Goal: Transaction & Acquisition: Purchase product/service

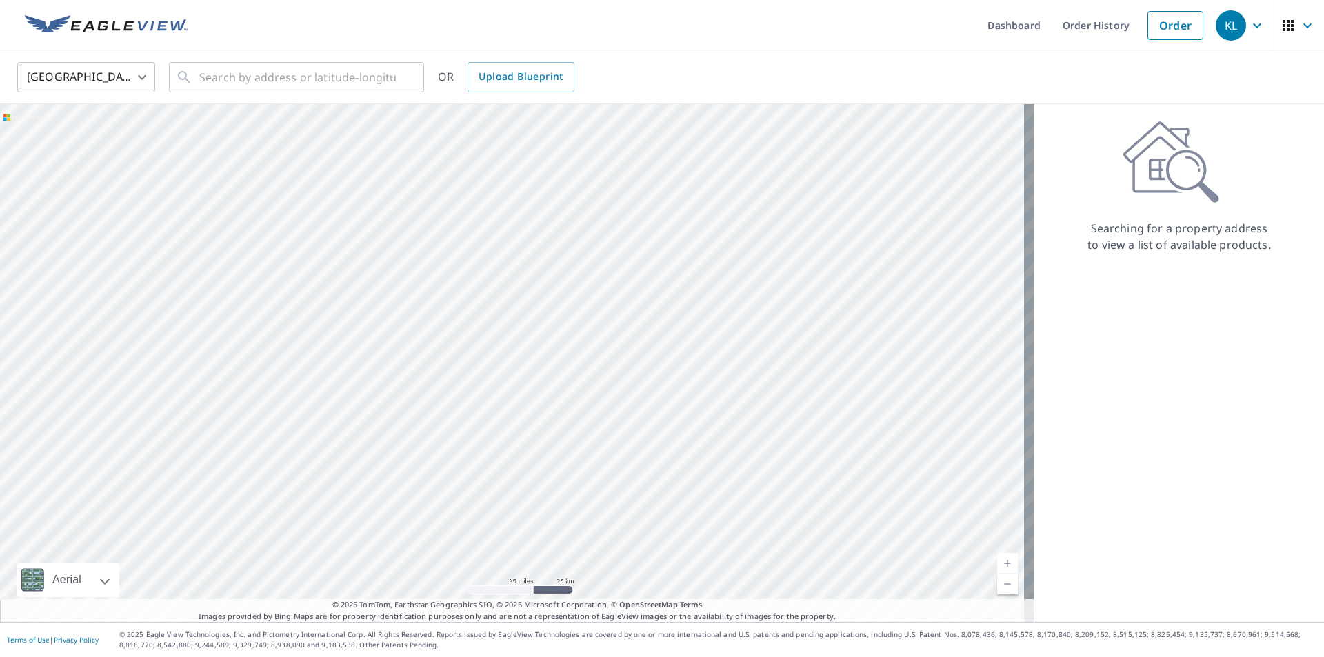
drag, startPoint x: 505, startPoint y: 190, endPoint x: 580, endPoint y: 382, distance: 206.5
click at [580, 382] on div at bounding box center [517, 363] width 1034 height 518
drag, startPoint x: 172, startPoint y: 277, endPoint x: 384, endPoint y: 339, distance: 220.5
click at [384, 342] on div at bounding box center [517, 363] width 1034 height 518
drag, startPoint x: 447, startPoint y: 283, endPoint x: 466, endPoint y: 438, distance: 156.9
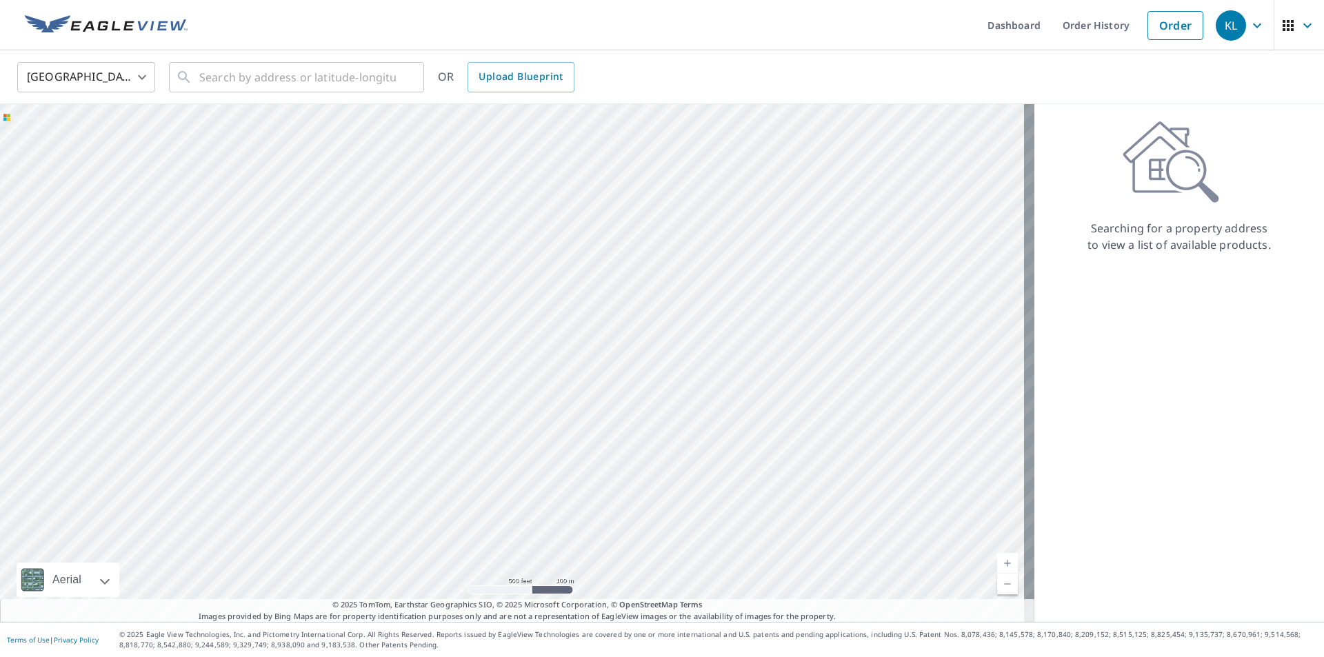
click at [466, 438] on div at bounding box center [517, 363] width 1034 height 518
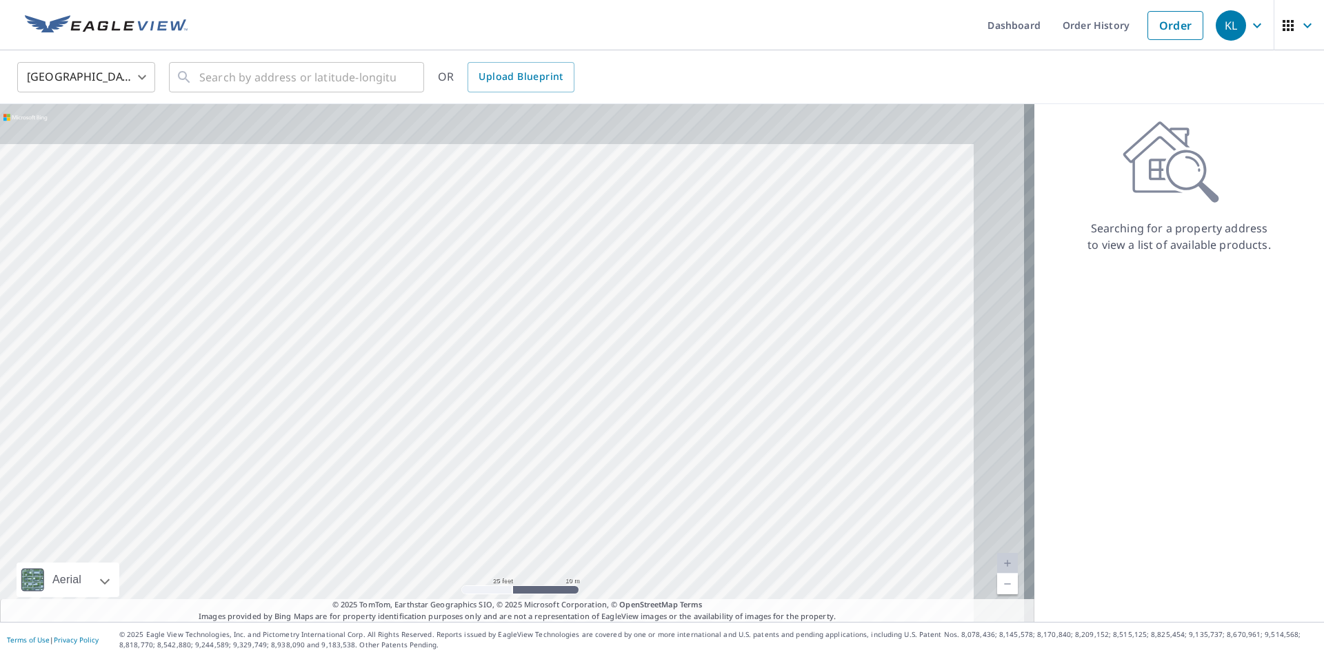
drag, startPoint x: 582, startPoint y: 267, endPoint x: 415, endPoint y: 372, distance: 197.4
click at [415, 372] on div at bounding box center [517, 363] width 1034 height 518
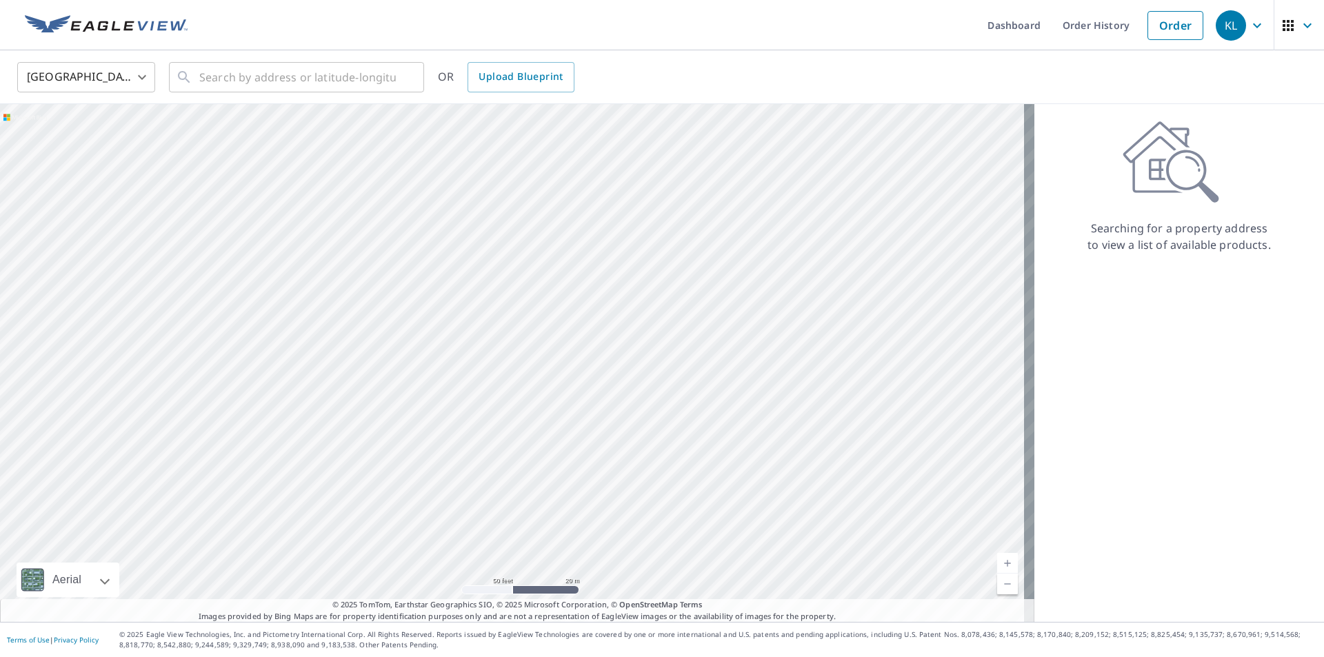
click at [319, 178] on div at bounding box center [517, 363] width 1034 height 518
drag, startPoint x: 563, startPoint y: 181, endPoint x: 489, endPoint y: 312, distance: 150.3
click at [489, 312] on div at bounding box center [517, 363] width 1034 height 518
click at [296, 68] on input "text" at bounding box center [297, 77] width 196 height 39
click at [326, 74] on input "text" at bounding box center [297, 77] width 196 height 39
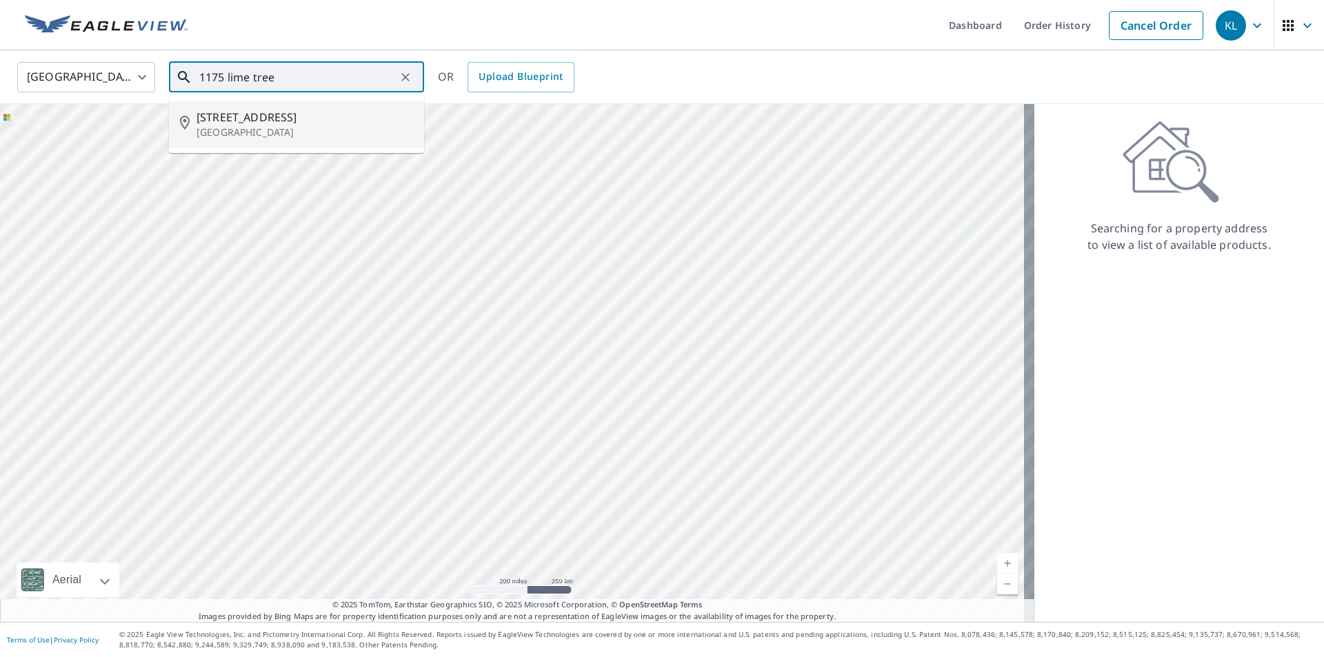
click at [301, 116] on span "[STREET_ADDRESS]" at bounding box center [304, 117] width 216 height 17
type input "[STREET_ADDRESS]"
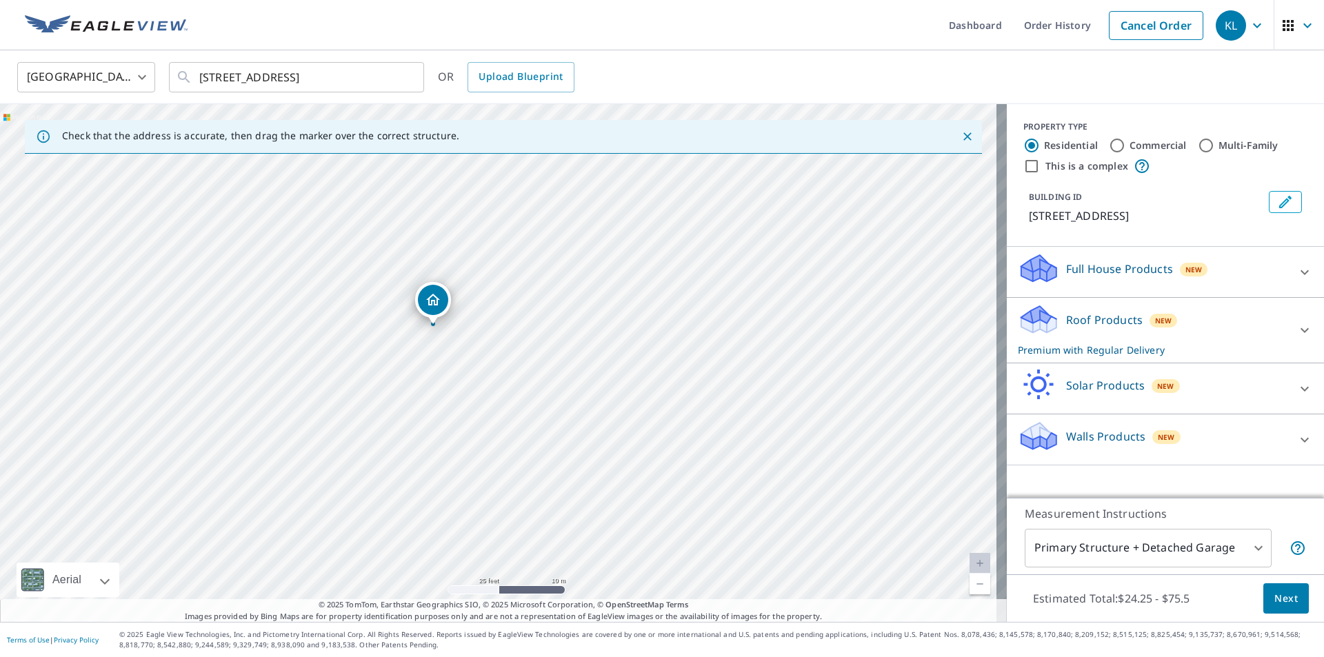
click at [1045, 447] on icon at bounding box center [1037, 436] width 41 height 32
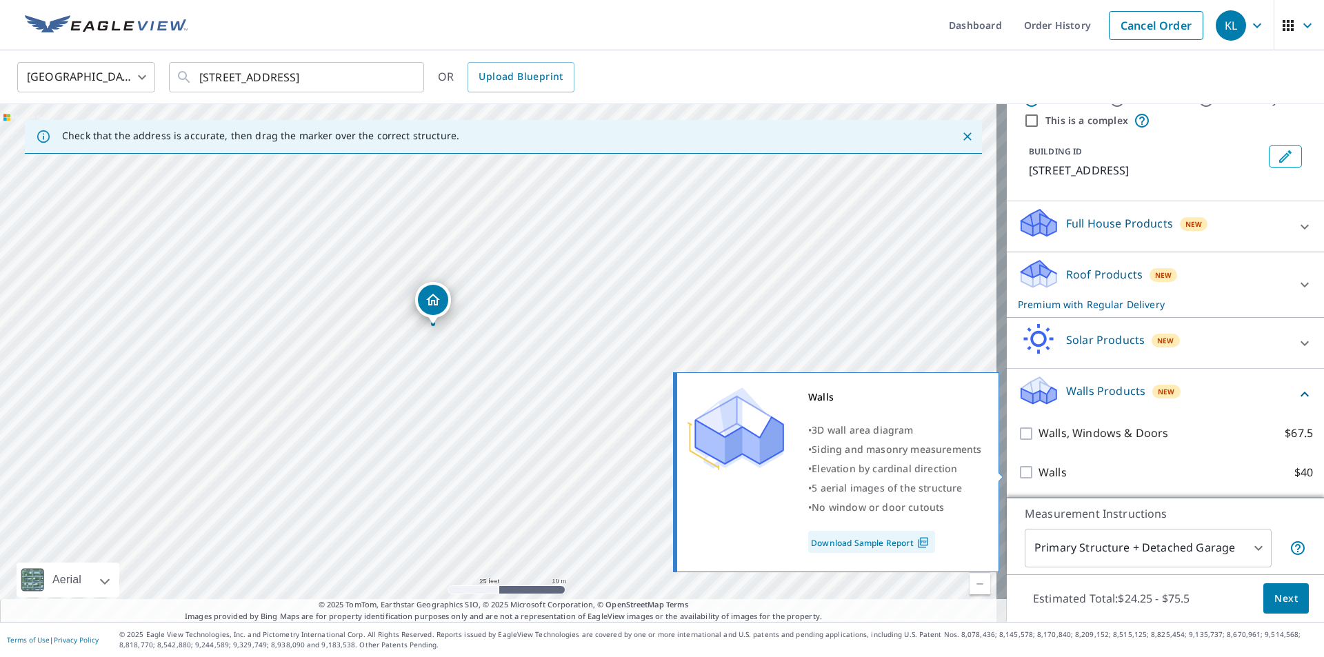
click at [1017, 474] on input "Walls $40" at bounding box center [1027, 472] width 21 height 17
checkbox input "true"
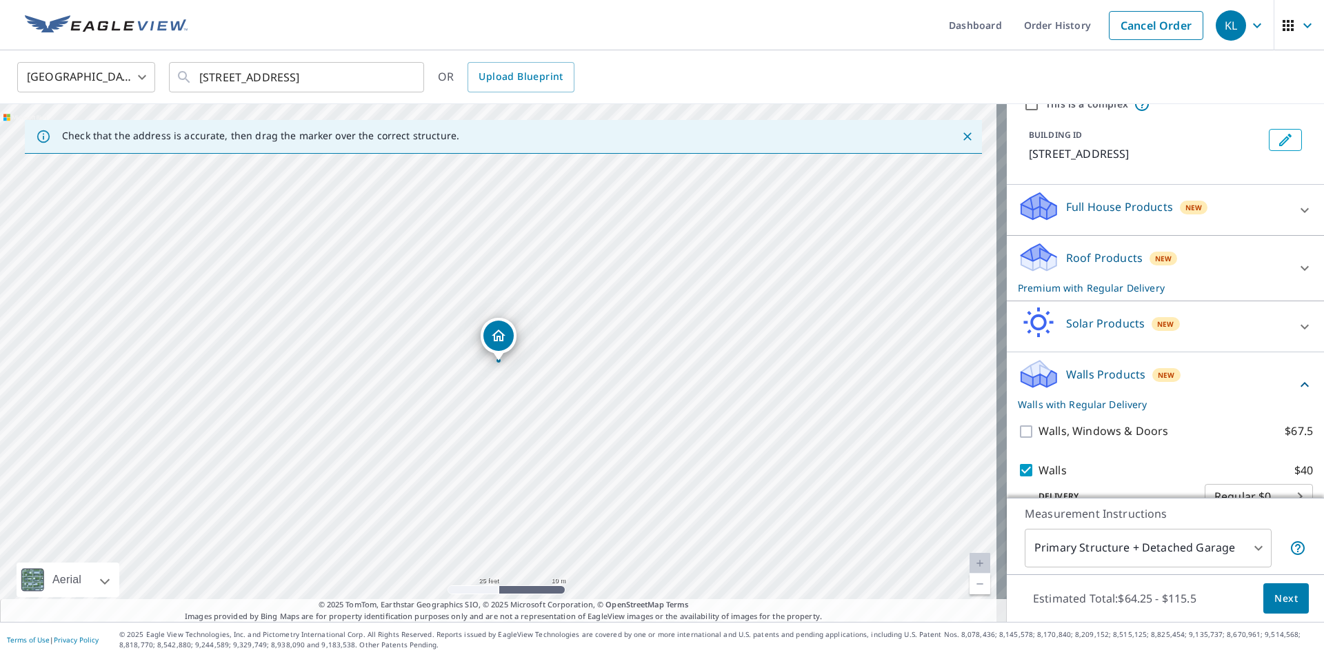
click at [1029, 274] on icon at bounding box center [1037, 257] width 41 height 32
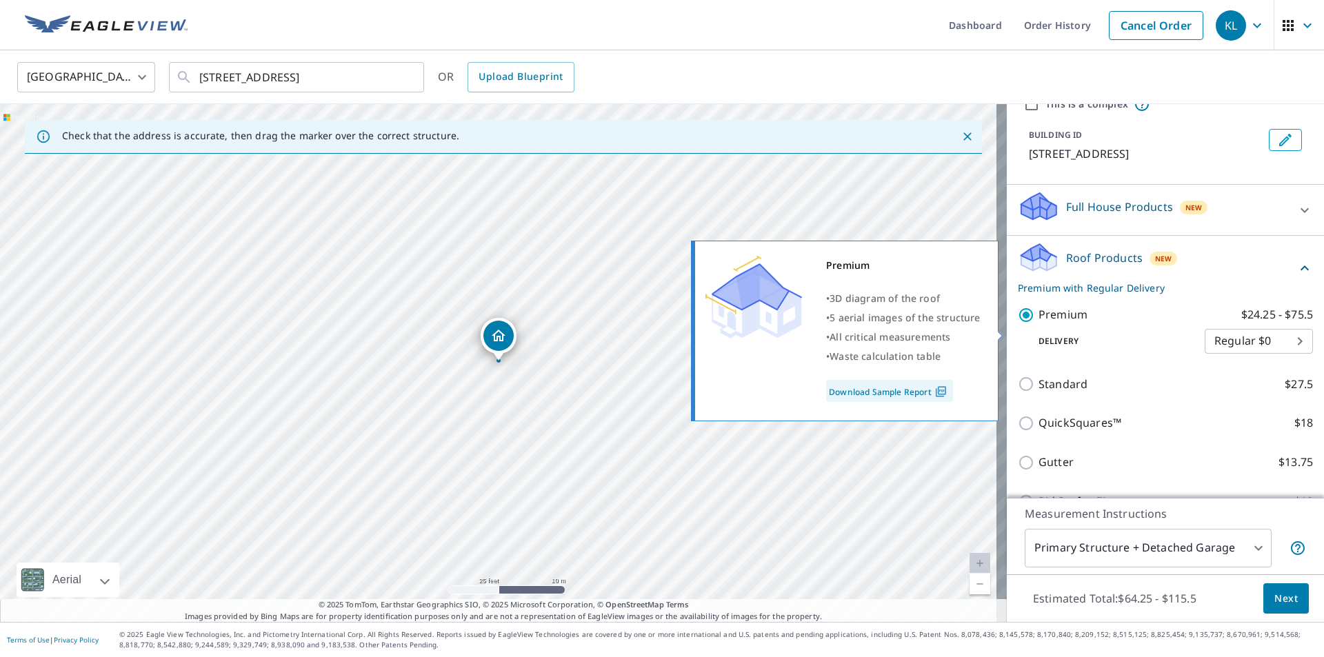
click at [1017, 323] on input "Premium $24.25 - $75.5" at bounding box center [1027, 315] width 21 height 17
checkbox input "false"
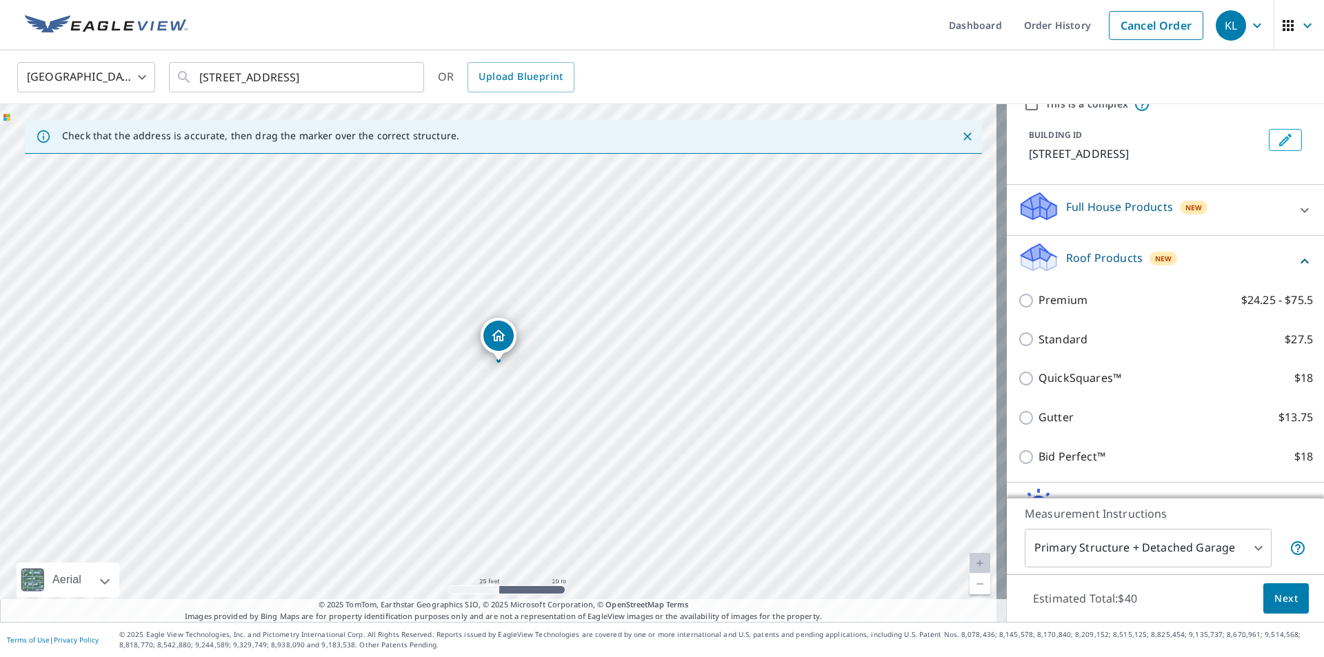
click at [1282, 601] on span "Next" at bounding box center [1285, 598] width 23 height 17
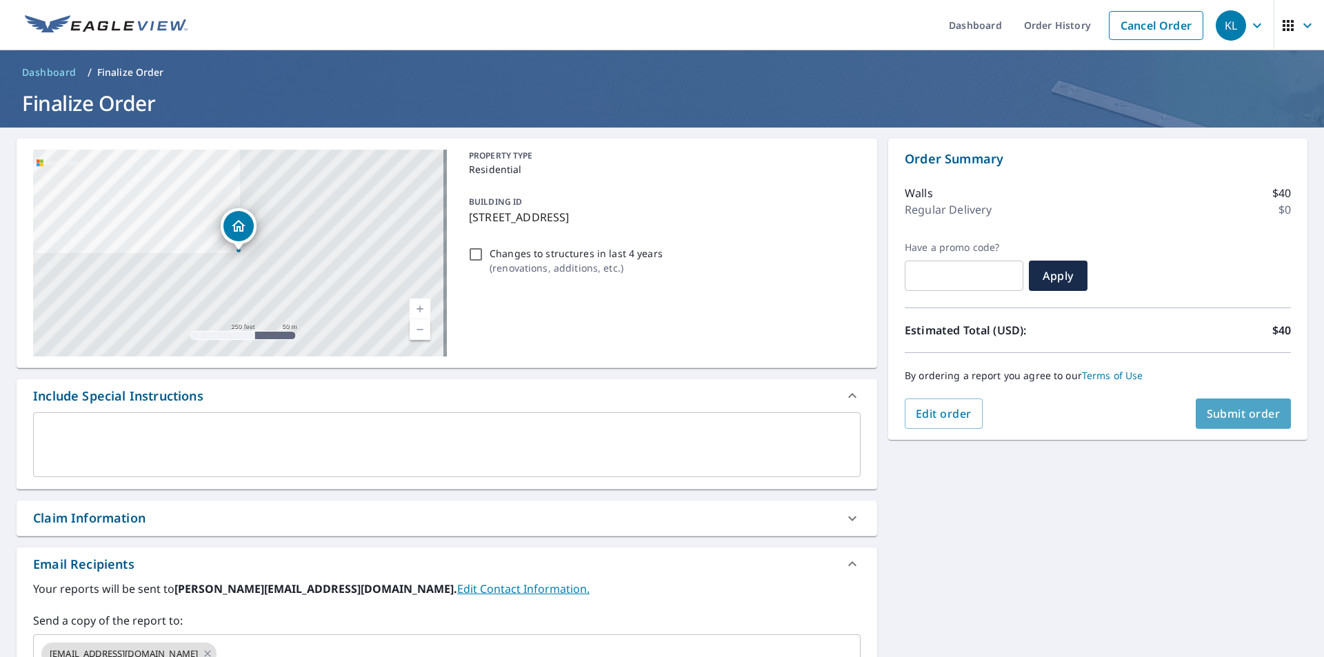
click at [1211, 412] on span "Submit order" at bounding box center [1243, 413] width 74 height 15
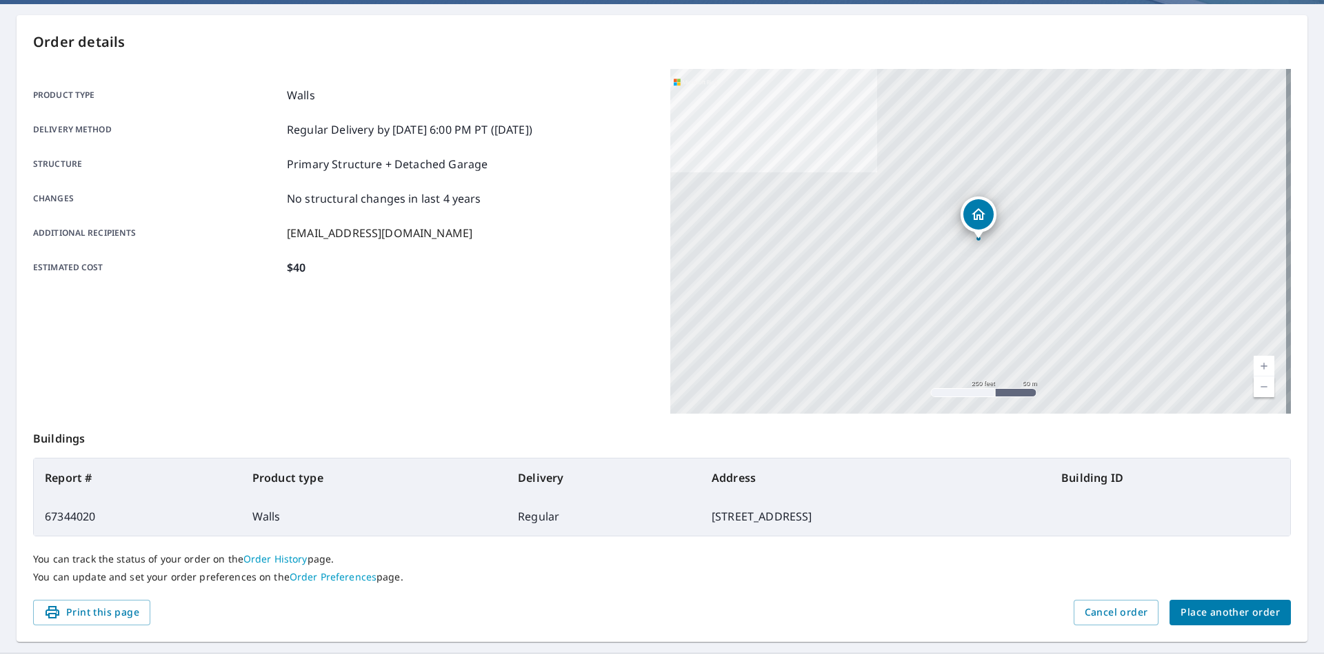
scroll to position [154, 0]
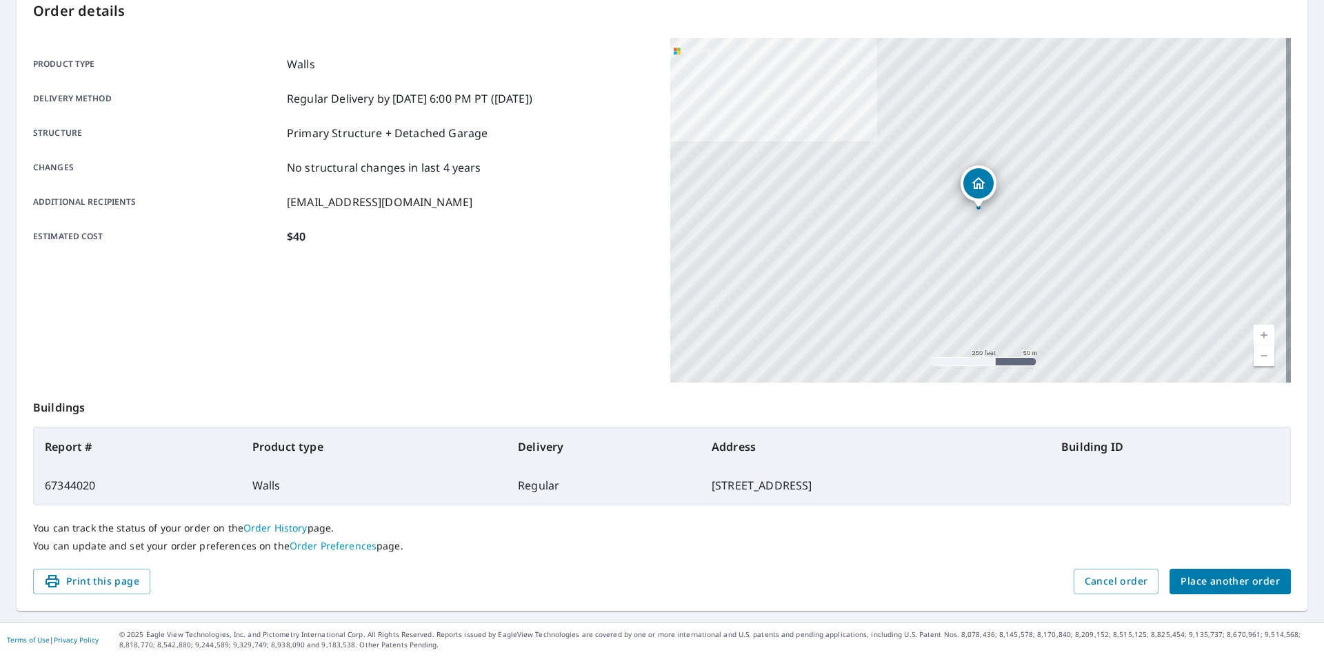
click at [1217, 585] on span "Place another order" at bounding box center [1229, 581] width 99 height 17
